Goal: Information Seeking & Learning: Learn about a topic

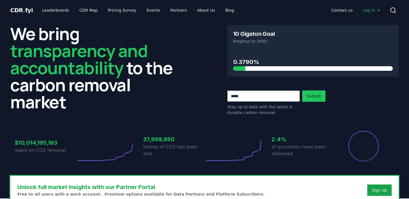
click at [108, 11] on link "Pricing Survey" at bounding box center [121, 10] width 37 height 10
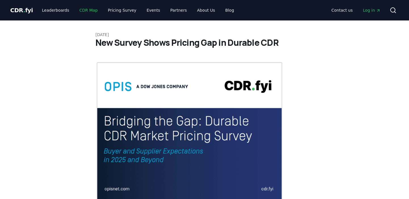
click at [79, 10] on link "CDR Map" at bounding box center [88, 10] width 27 height 10
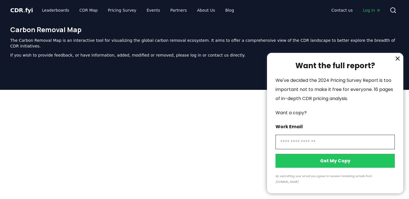
click at [397, 62] on icon "information" at bounding box center [397, 58] width 7 height 7
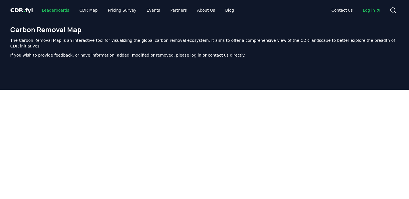
click at [59, 9] on link "Leaderboards" at bounding box center [55, 10] width 36 height 10
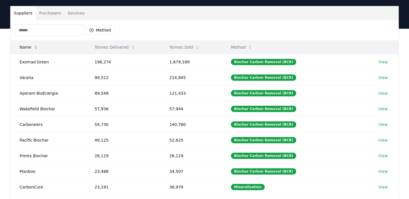
scroll to position [29, 0]
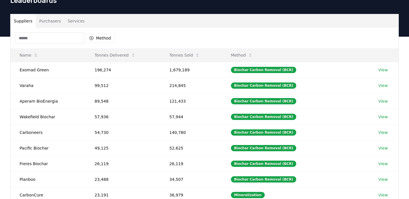
click at [48, 38] on input at bounding box center [49, 37] width 68 height 11
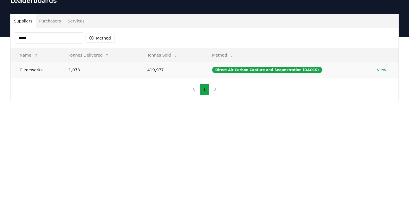
type input "*****"
click at [95, 77] on td "1,073" at bounding box center [98, 70] width 79 height 16
click at [88, 71] on td "1,073" at bounding box center [98, 70] width 79 height 16
click at [377, 69] on link "View" at bounding box center [381, 70] width 9 height 6
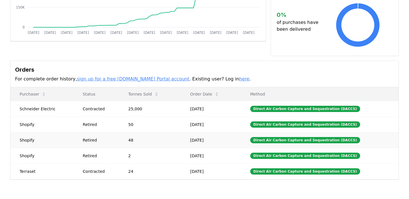
scroll to position [120, 0]
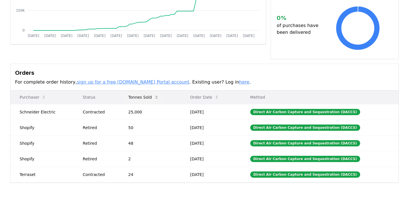
click at [152, 93] on button "Tonnes Sold" at bounding box center [143, 96] width 39 height 11
click at [153, 94] on button "Tonnes Sold" at bounding box center [143, 96] width 39 height 11
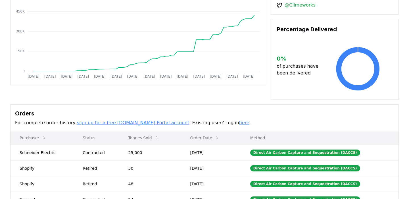
scroll to position [46, 0]
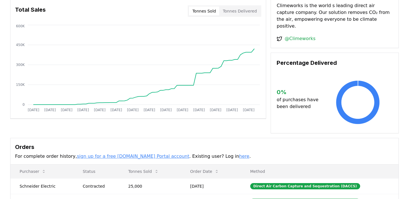
click at [146, 153] on link "sign up for a free [DOMAIN_NAME] Portal account" at bounding box center [133, 155] width 112 height 5
